Goal: Task Accomplishment & Management: Manage account settings

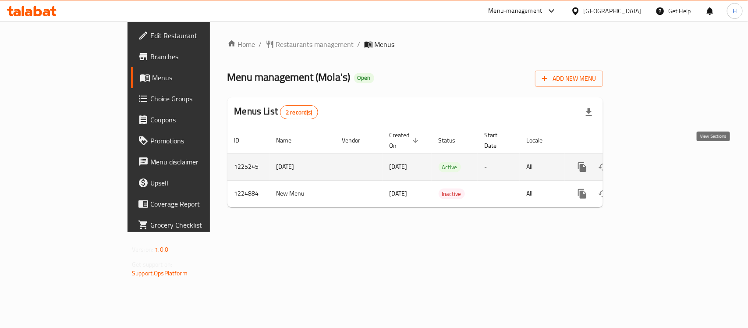
click at [649, 163] on icon "enhanced table" at bounding box center [645, 167] width 8 height 8
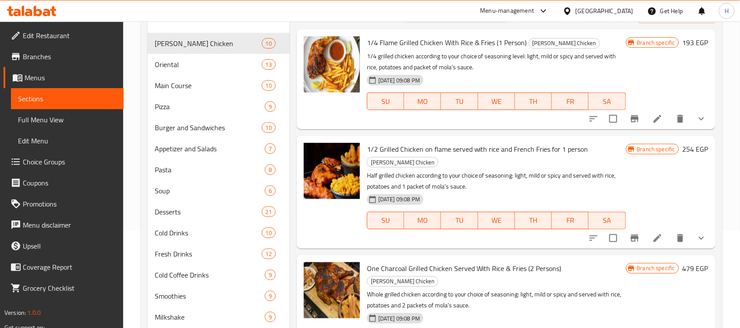
scroll to position [110, 0]
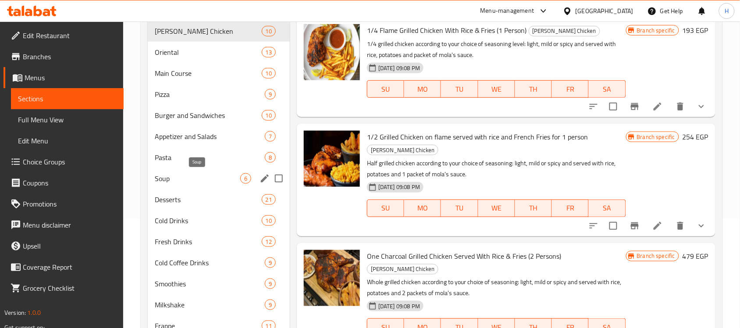
click at [158, 182] on span "Soup" at bounding box center [197, 178] width 85 height 11
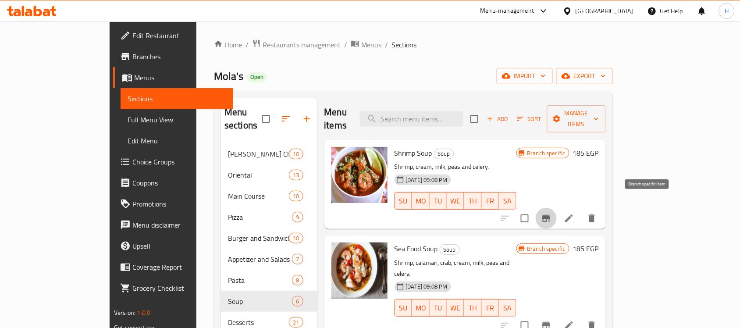
click at [556, 208] on button "Branch-specific-item" at bounding box center [545, 218] width 21 height 21
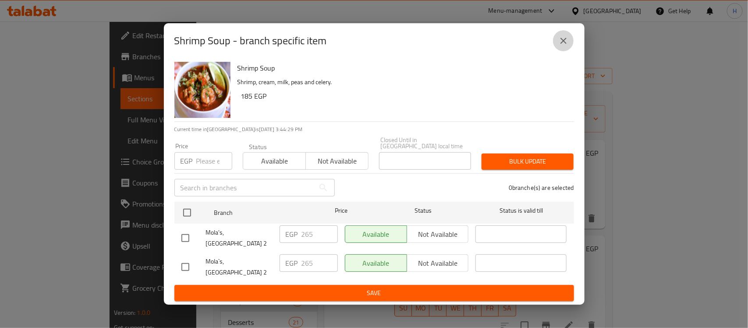
click at [564, 42] on button "close" at bounding box center [563, 40] width 21 height 21
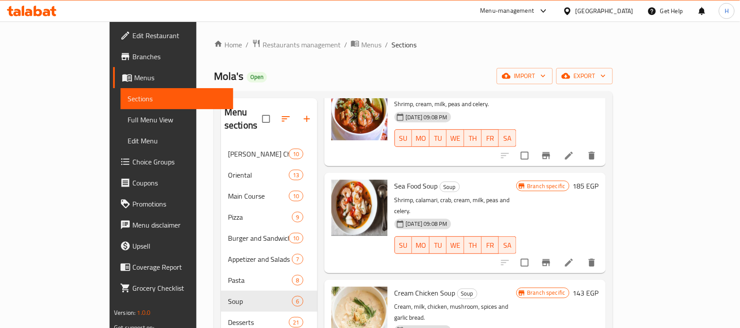
scroll to position [110, 0]
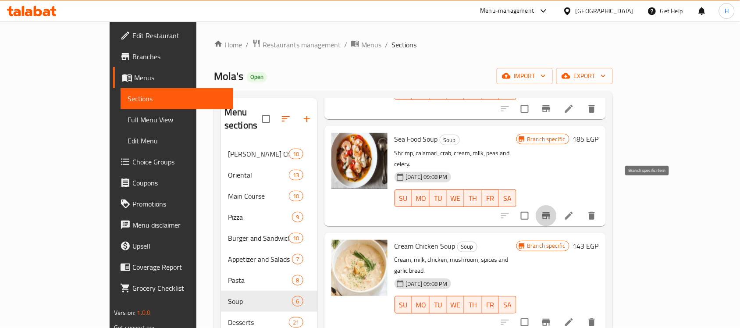
click at [556, 205] on button "Branch-specific-item" at bounding box center [545, 215] width 21 height 21
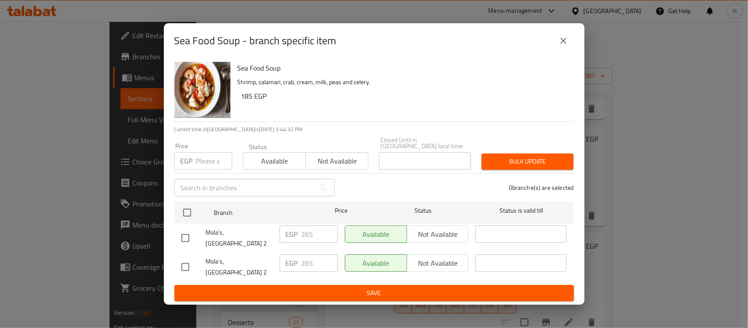
click at [563, 44] on icon "close" at bounding box center [563, 41] width 6 height 6
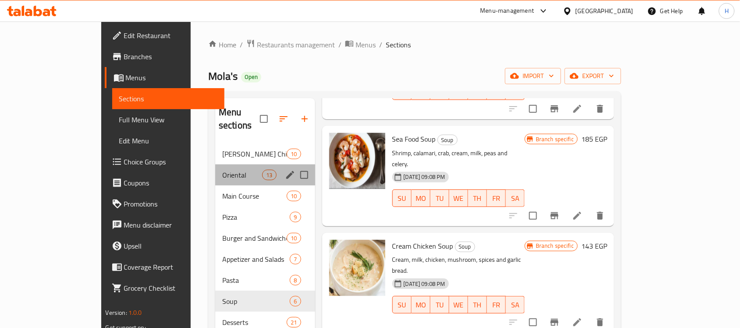
click at [217, 164] on div "Oriental 13" at bounding box center [265, 174] width 100 height 21
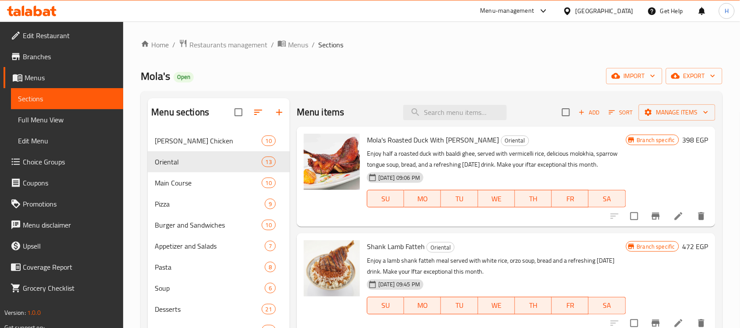
click at [655, 215] on button "Branch-specific-item" at bounding box center [655, 215] width 21 height 21
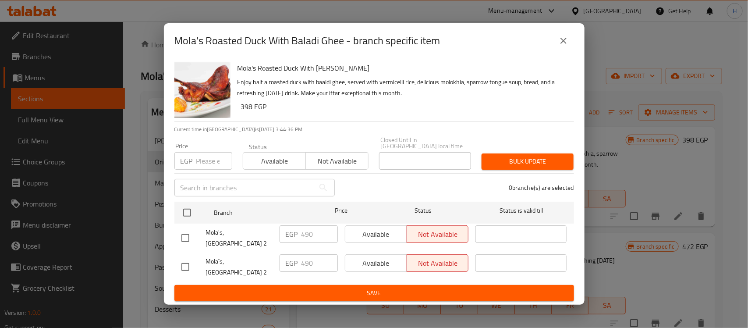
click at [558, 46] on icon "close" at bounding box center [563, 40] width 11 height 11
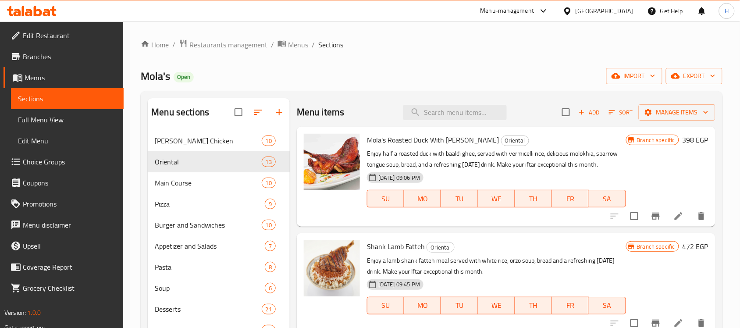
click at [691, 62] on div "Home / Restaurants management / Menus / Sections Mola's Open import export Menu…" at bounding box center [431, 268] width 581 height 459
click at [692, 66] on div "Home / Restaurants management / Menus / Sections Mola's Open import export Menu…" at bounding box center [431, 268] width 581 height 459
click at [692, 77] on span "export" at bounding box center [694, 76] width 42 height 11
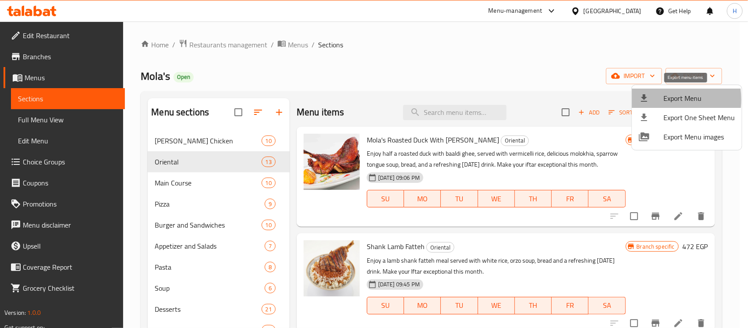
click at [652, 99] on div at bounding box center [651, 98] width 25 height 11
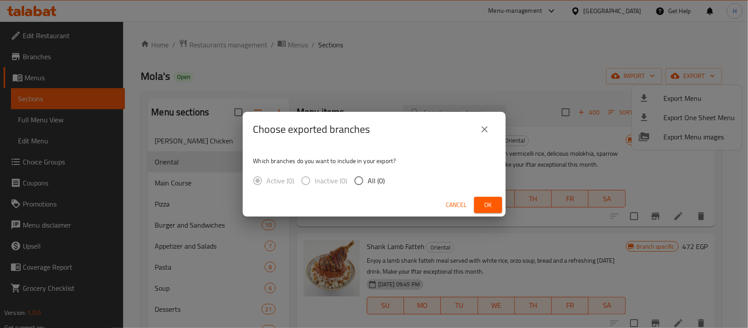
click at [377, 182] on span "All (0)" at bounding box center [376, 180] width 17 height 11
click at [368, 182] on input "All (0)" at bounding box center [359, 180] width 18 height 18
radio input "true"
click at [496, 205] on button "Ok" at bounding box center [488, 205] width 28 height 16
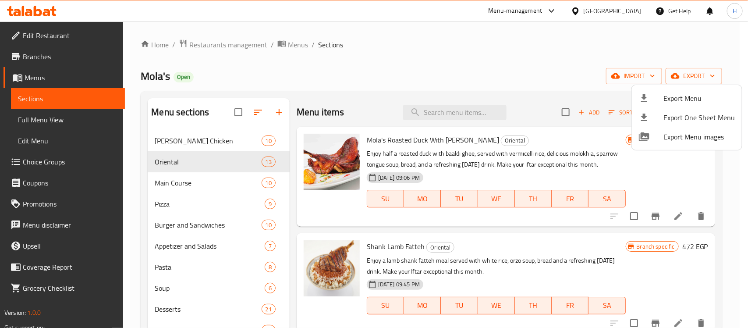
click at [145, 183] on div at bounding box center [374, 164] width 748 height 328
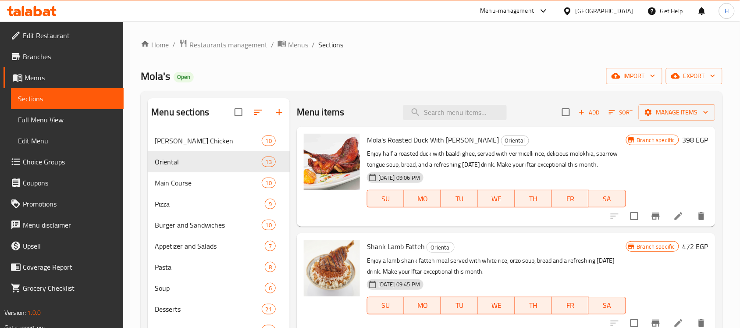
click at [178, 191] on div "Main Course 10" at bounding box center [219, 182] width 142 height 21
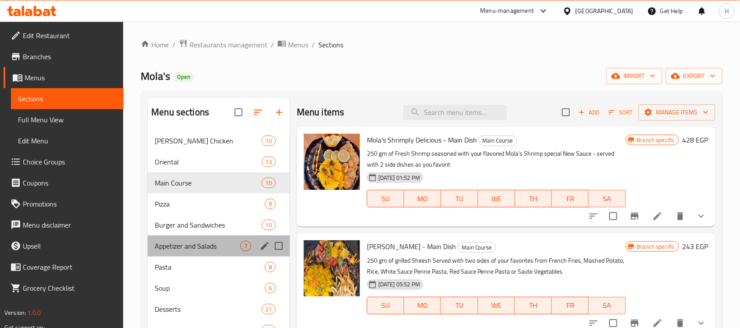
drag, startPoint x: 173, startPoint y: 251, endPoint x: 174, endPoint y: 257, distance: 5.8
click at [172, 251] on div "Appetizer and Salads 7" at bounding box center [219, 245] width 142 height 21
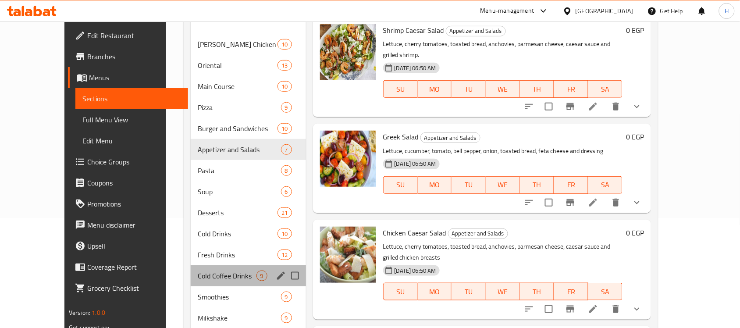
click at [191, 268] on div "Cold Coffee Drinks 9" at bounding box center [248, 275] width 115 height 21
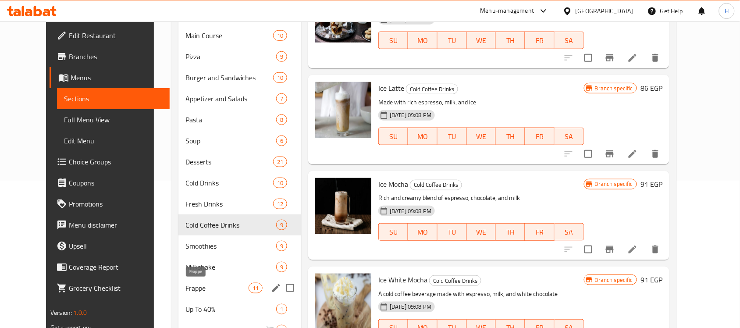
scroll to position [187, 0]
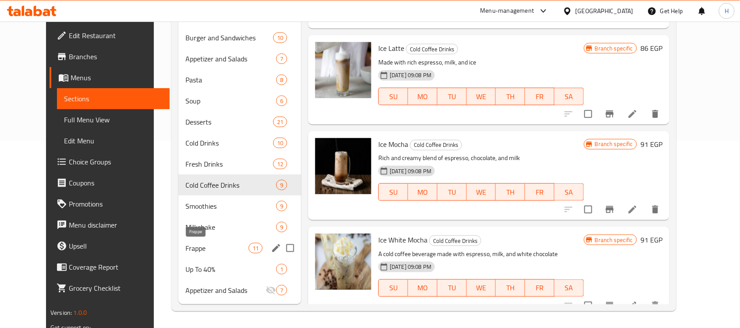
click at [185, 264] on span "Up To 40%" at bounding box center [230, 269] width 91 height 11
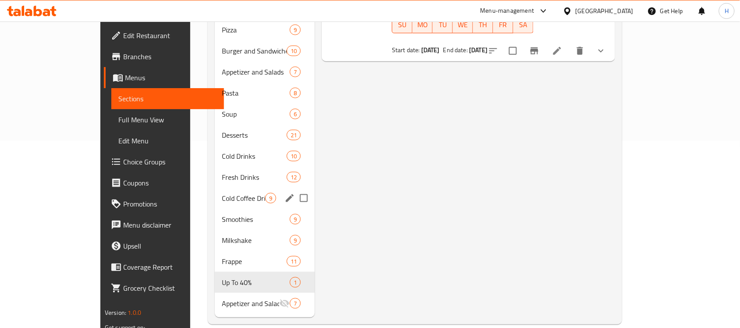
click at [215, 194] on div "Cold Coffee Drinks 9" at bounding box center [265, 198] width 100 height 21
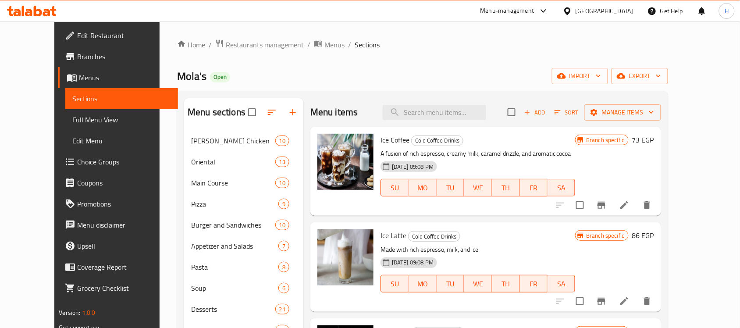
click at [77, 33] on span "Edit Restaurant" at bounding box center [124, 35] width 94 height 11
